Goal: Task Accomplishment & Management: Use online tool/utility

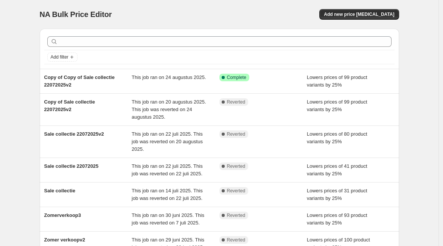
click at [173, 78] on span "This job ran on 24 augustus 2025." at bounding box center [169, 78] width 75 height 6
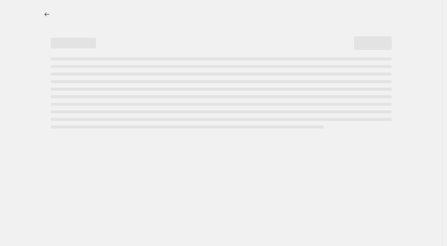
select select "percentage"
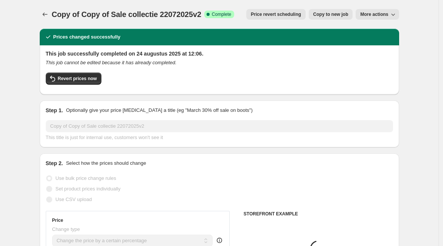
select select "collection"
click at [90, 78] on span "Revert prices now" at bounding box center [77, 79] width 39 height 6
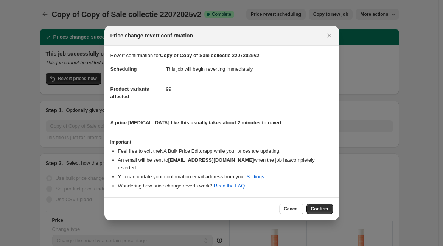
click at [319, 207] on span "Confirm" at bounding box center [319, 209] width 17 height 6
